Goal: Information Seeking & Learning: Learn about a topic

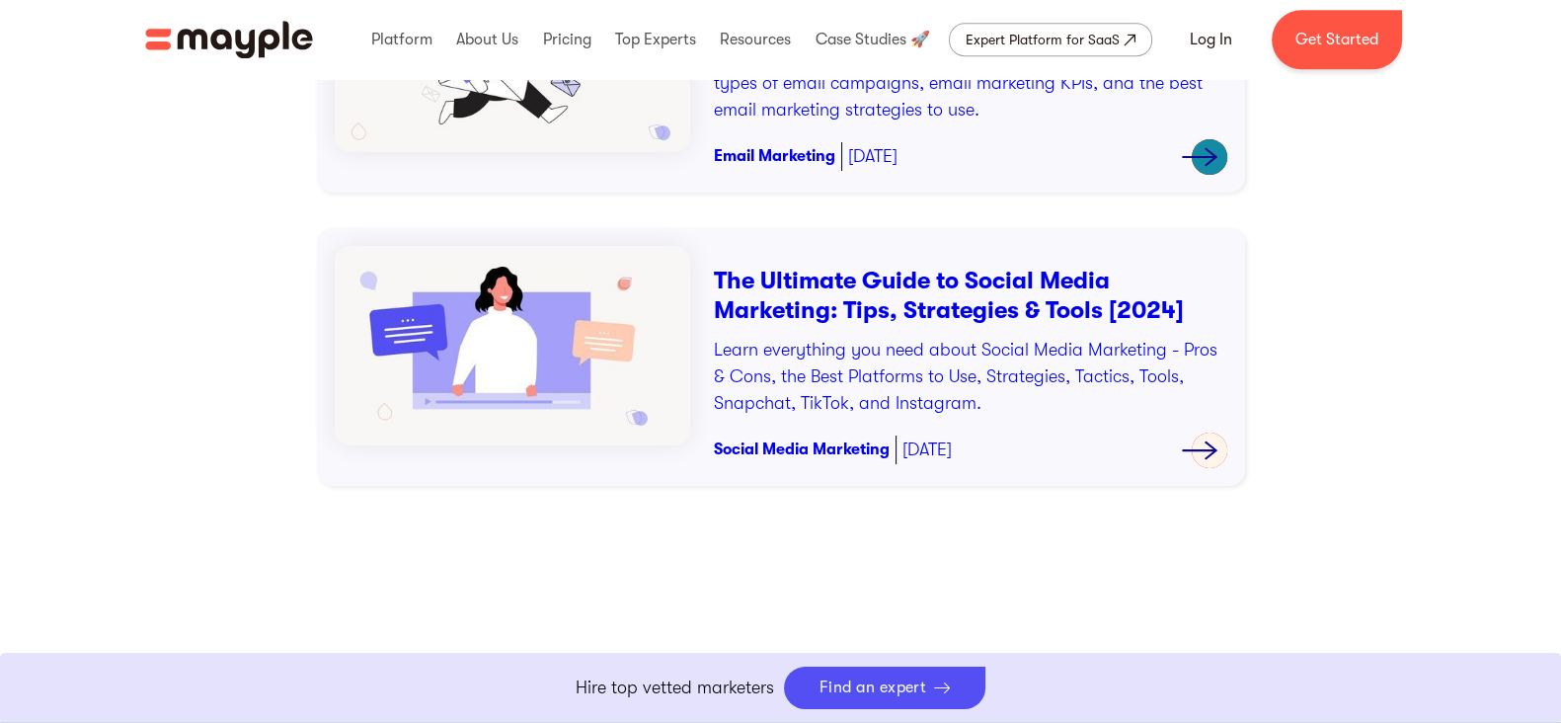
scroll to position [2472, 0]
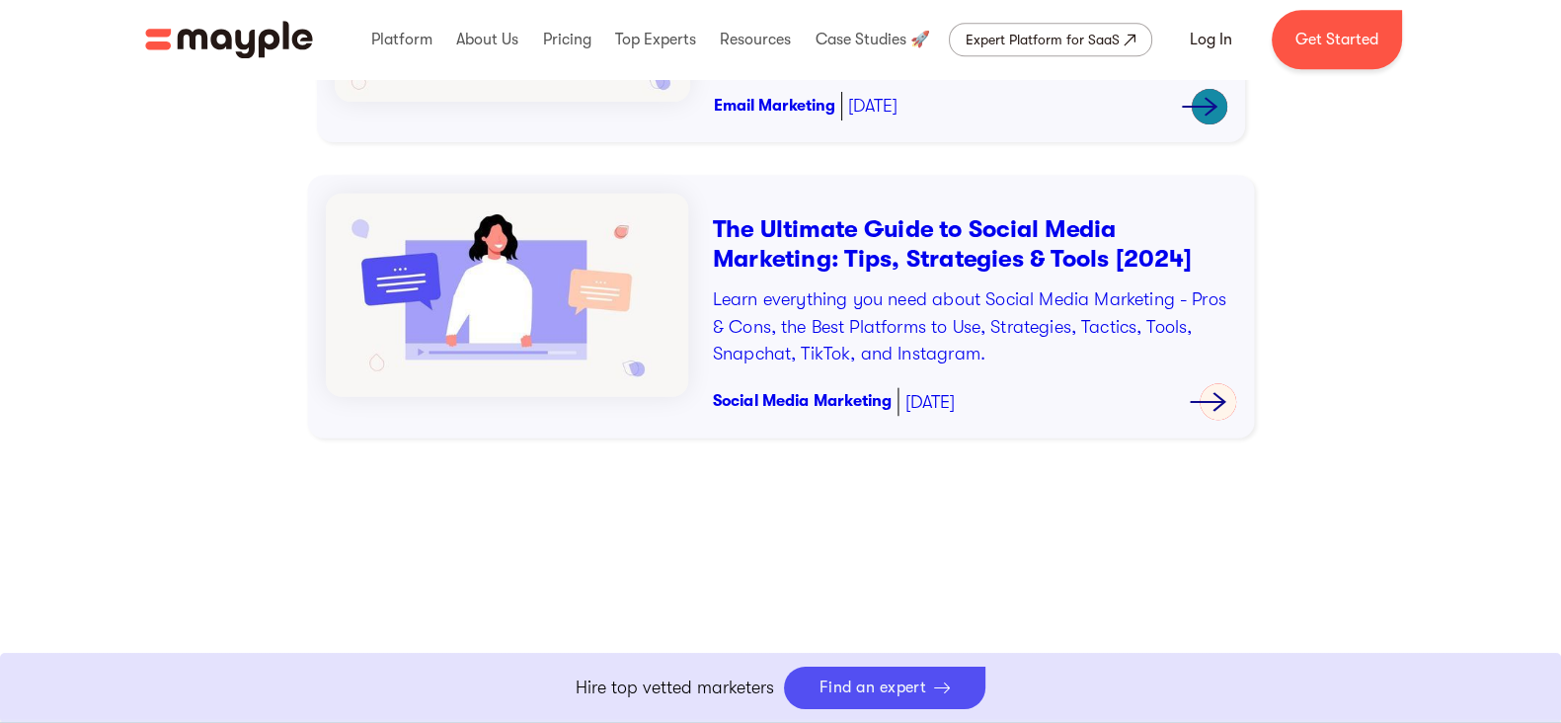
click at [948, 243] on h3 "The Ultimate Guide to Social Media Marketing: Tips, Strategies & Tools [2024]" at bounding box center [973, 243] width 523 height 60
click at [968, 287] on p "Learn everything you need about Social Media Marketing - Pros & Cons, the Best …" at bounding box center [973, 326] width 523 height 82
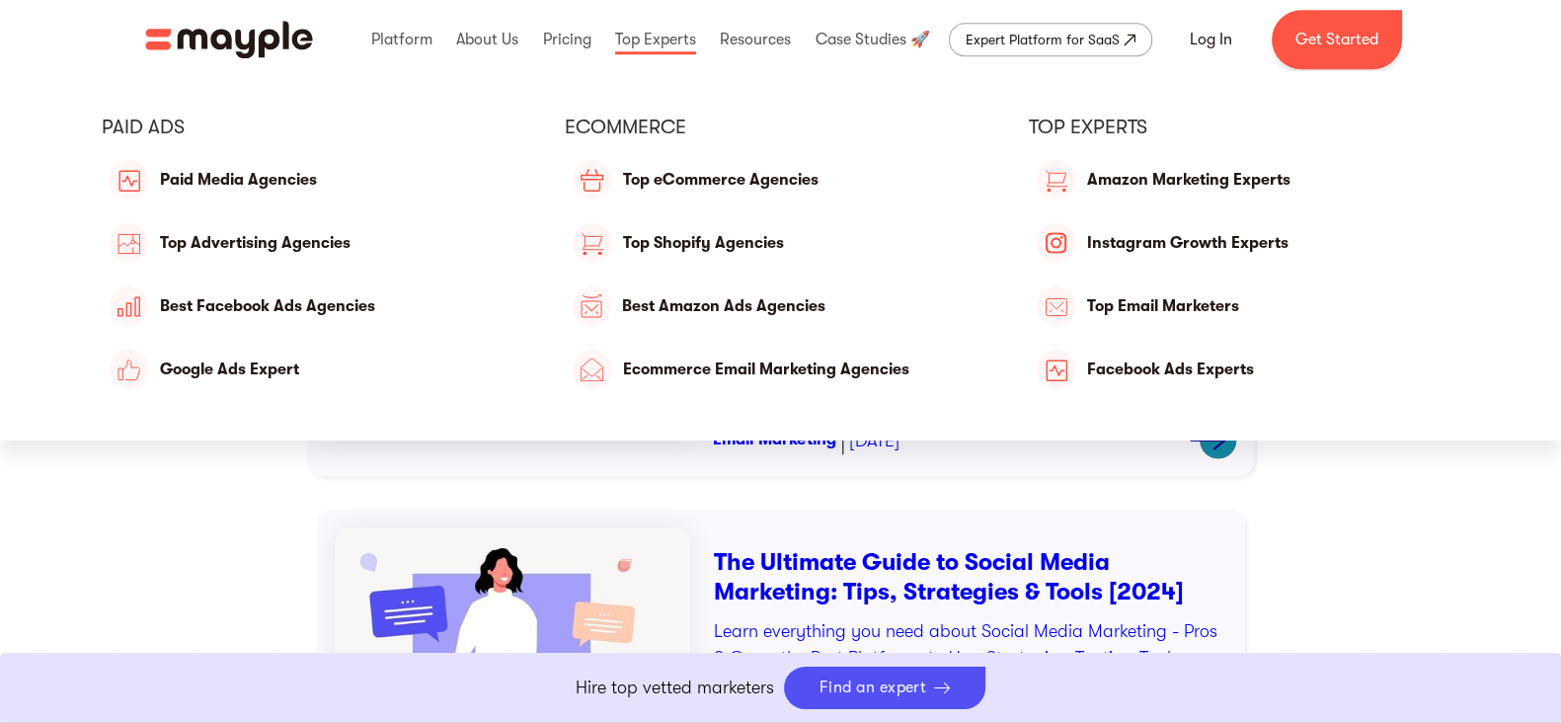
scroll to position [2102, 0]
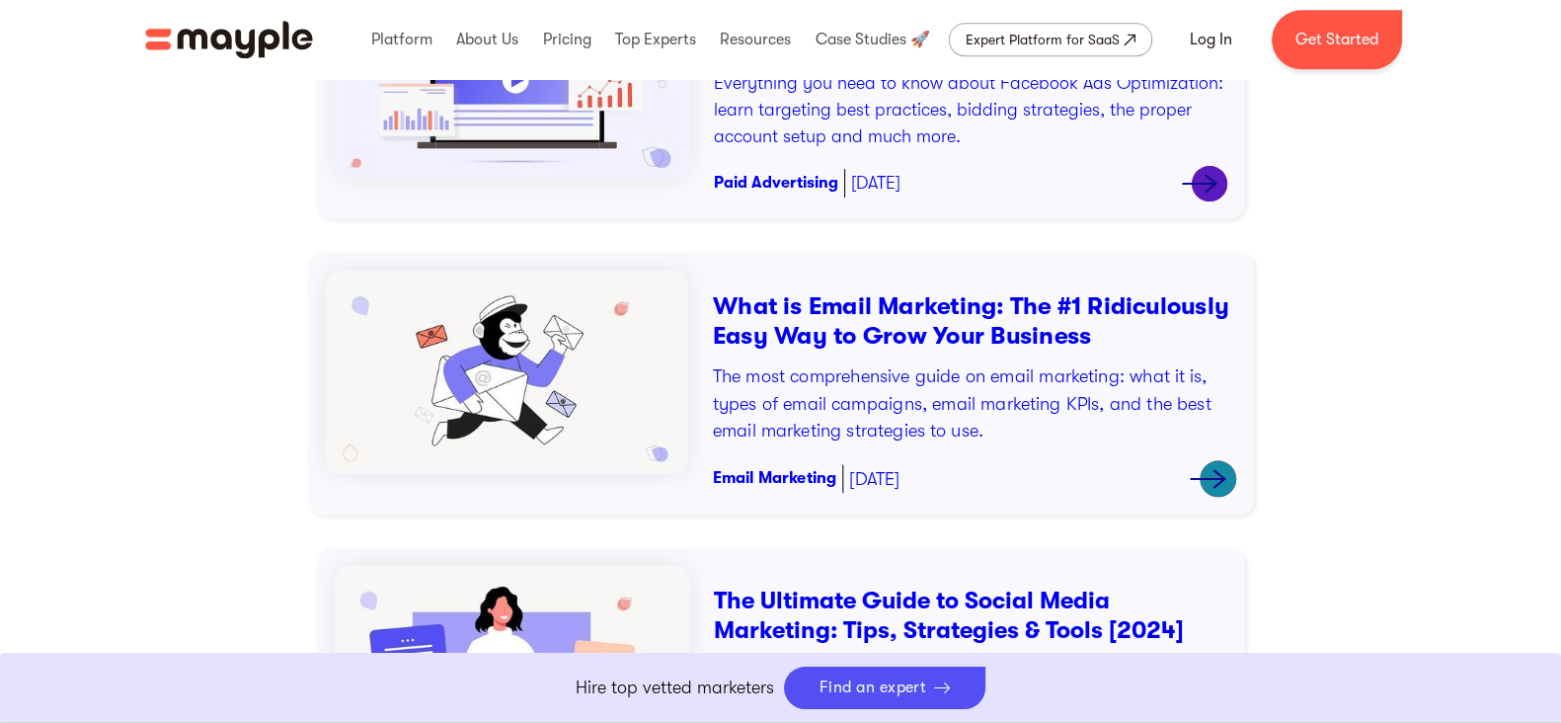
click at [853, 350] on div "What is Email Marketing: The #1 Ridiculously Easy Way to Grow Your Business The…" at bounding box center [973, 383] width 523 height 227
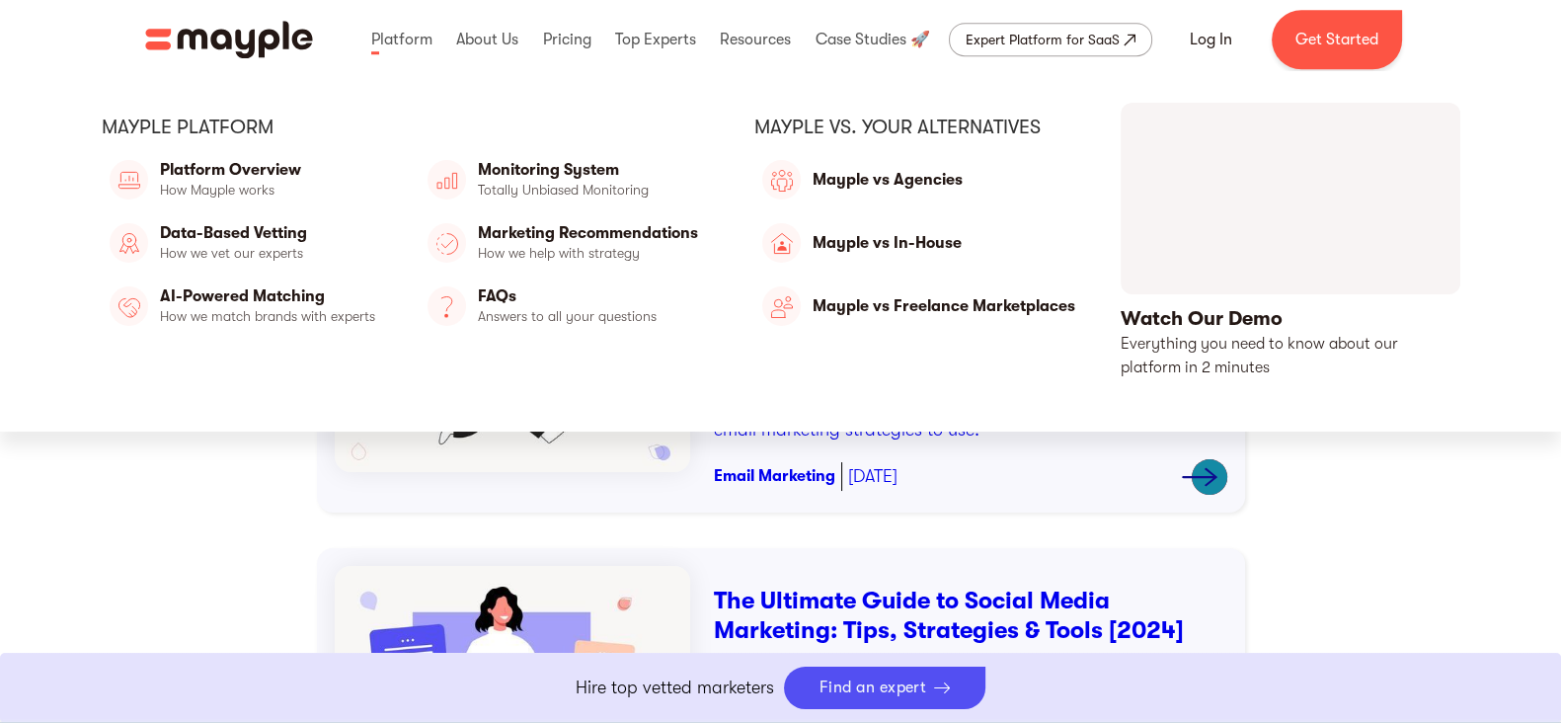
scroll to position [2472, 0]
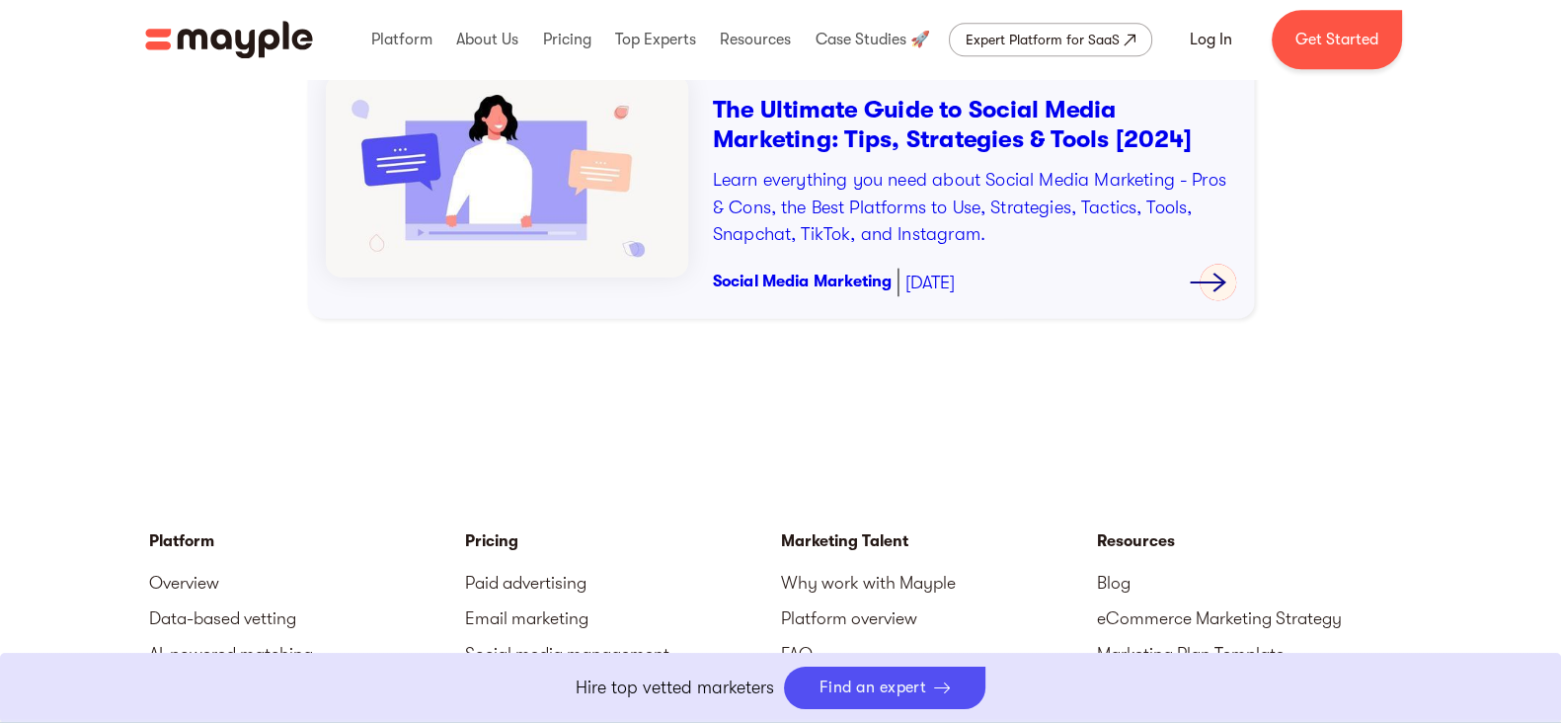
scroll to position [2221, 0]
